Goal: Communication & Community: Share content

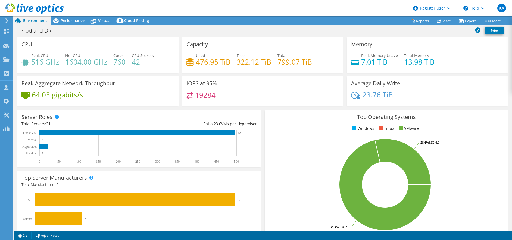
select select "USD"
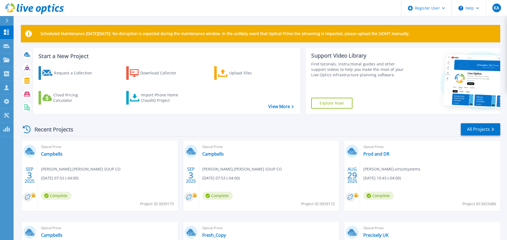
scroll to position [83, 0]
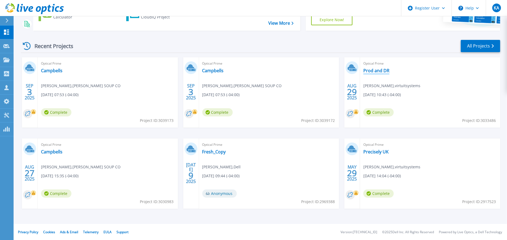
click at [383, 70] on link "Prod and DR" at bounding box center [377, 70] width 26 height 5
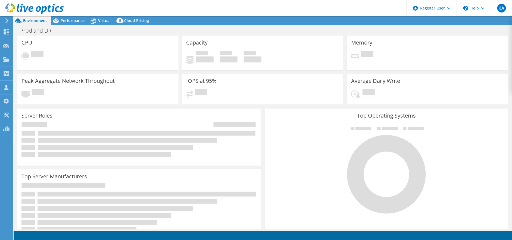
select select "USD"
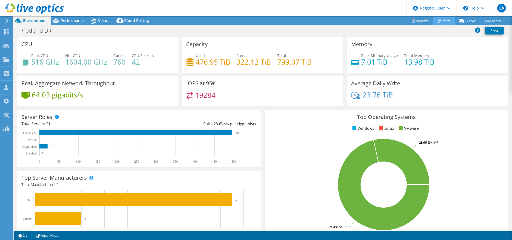
click at [443, 21] on link "Share" at bounding box center [444, 21] width 22 height 8
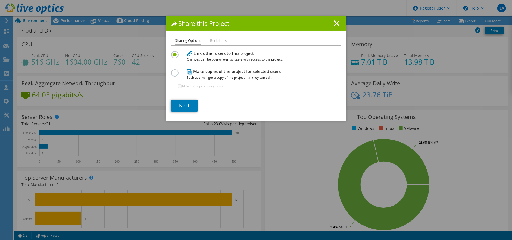
click at [199, 69] on h4 "Make copies of the project for selected users Each user will get a copy of the …" at bounding box center [255, 74] width 136 height 12
click at [174, 71] on label at bounding box center [176, 69] width 10 height 1
click at [0, 0] on input "radio" at bounding box center [0, 0] width 0 height 0
click at [181, 104] on link "Next" at bounding box center [184, 106] width 27 height 12
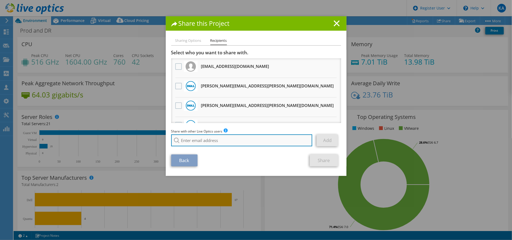
click at [202, 138] on input "search" at bounding box center [241, 140] width 141 height 12
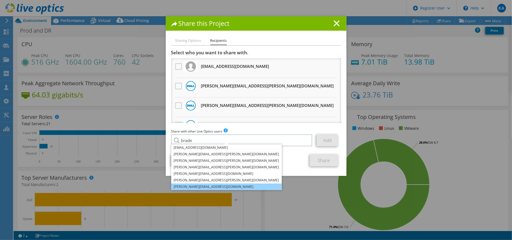
click at [196, 189] on li "[PERSON_NAME][EMAIL_ADDRESS][DOMAIN_NAME]" at bounding box center [226, 187] width 111 height 7
type input "[PERSON_NAME][EMAIL_ADDRESS][DOMAIN_NAME]"
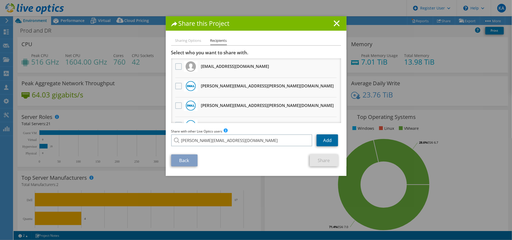
click at [323, 143] on link "Add" at bounding box center [327, 140] width 21 height 12
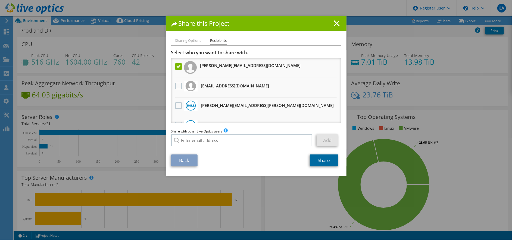
click at [325, 157] on link "Share" at bounding box center [324, 161] width 29 height 12
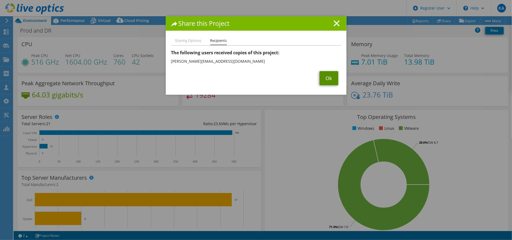
click at [327, 77] on link "Ok" at bounding box center [329, 78] width 19 height 14
